Goal: Information Seeking & Learning: Understand process/instructions

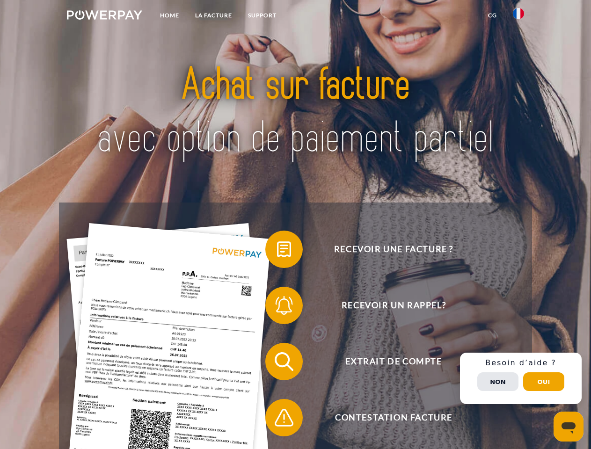
click at [104, 16] on img at bounding box center [104, 14] width 75 height 9
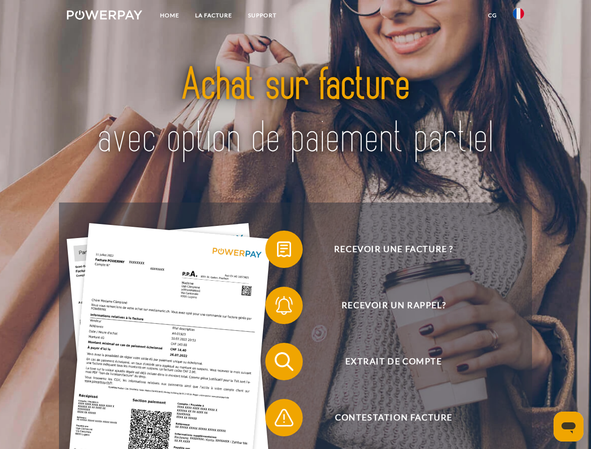
click at [518, 16] on img at bounding box center [518, 13] width 11 height 11
click at [492, 15] on link "CG" at bounding box center [492, 15] width 25 height 17
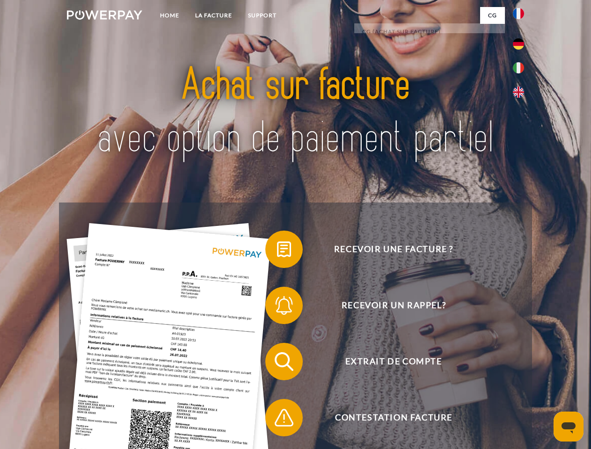
click at [277, 251] on span at bounding box center [269, 249] width 47 height 47
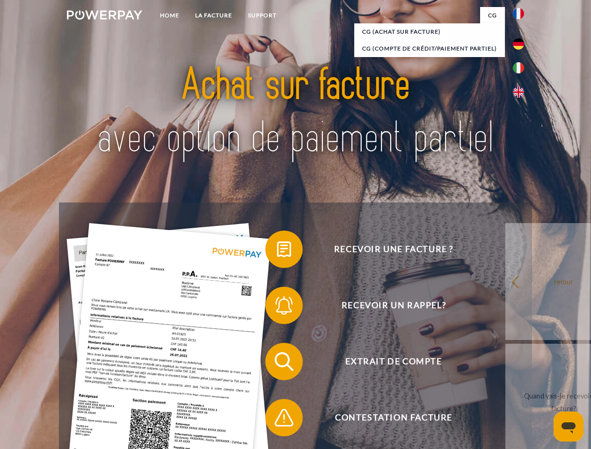
click at [277, 307] on span at bounding box center [269, 305] width 47 height 47
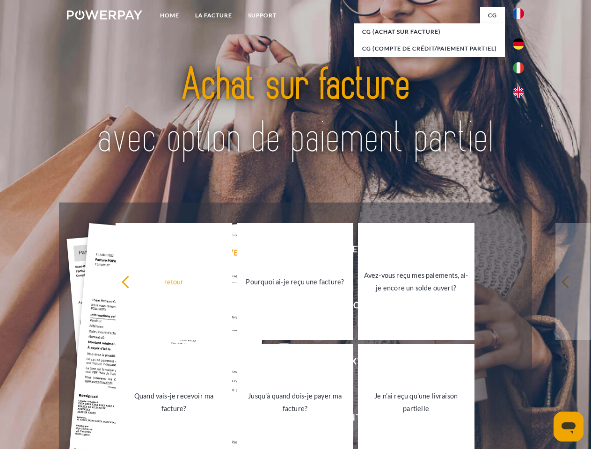
click at [277, 363] on link "Jusqu'à quand dois-je payer ma facture?" at bounding box center [295, 402] width 116 height 117
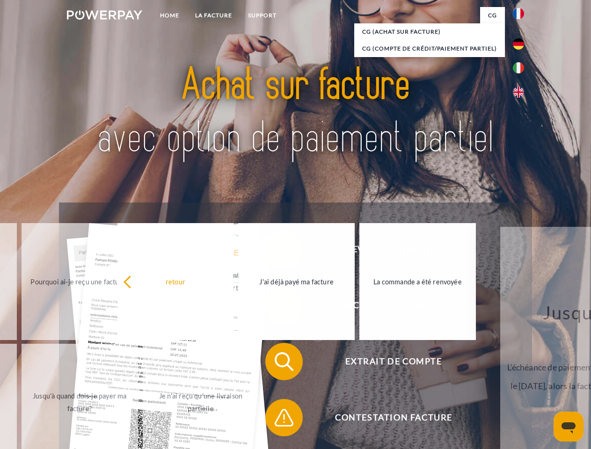
click at [277, 420] on span at bounding box center [269, 417] width 47 height 47
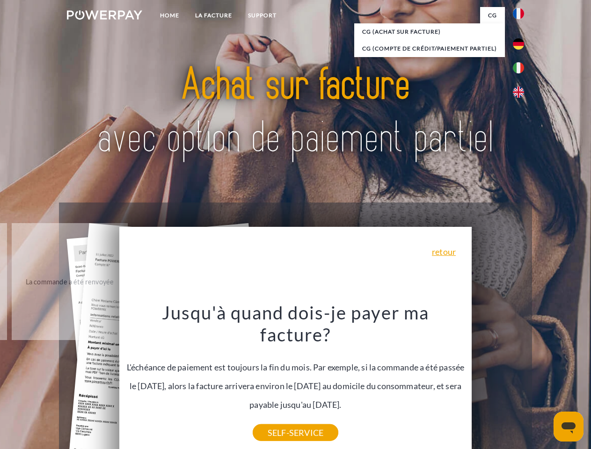
click at [521, 378] on div "Recevoir une facture ? Recevoir un rappel? Extrait de compte retour" at bounding box center [295, 390] width 472 height 374
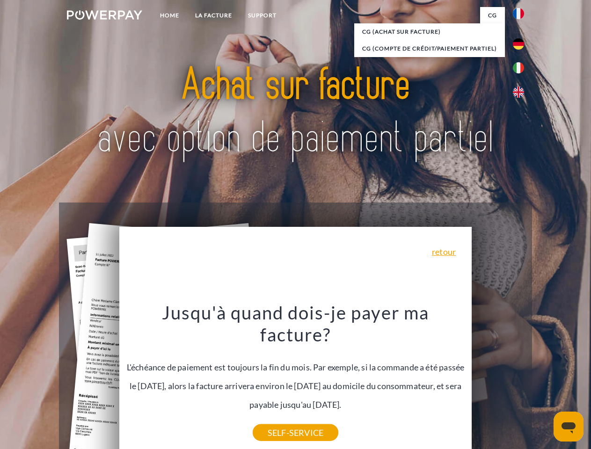
click at [498, 380] on span "Extrait de compte" at bounding box center [393, 361] width 229 height 37
click at [543, 382] on header "Home LA FACTURE Support" at bounding box center [295, 323] width 591 height 646
